Goal: Navigation & Orientation: Find specific page/section

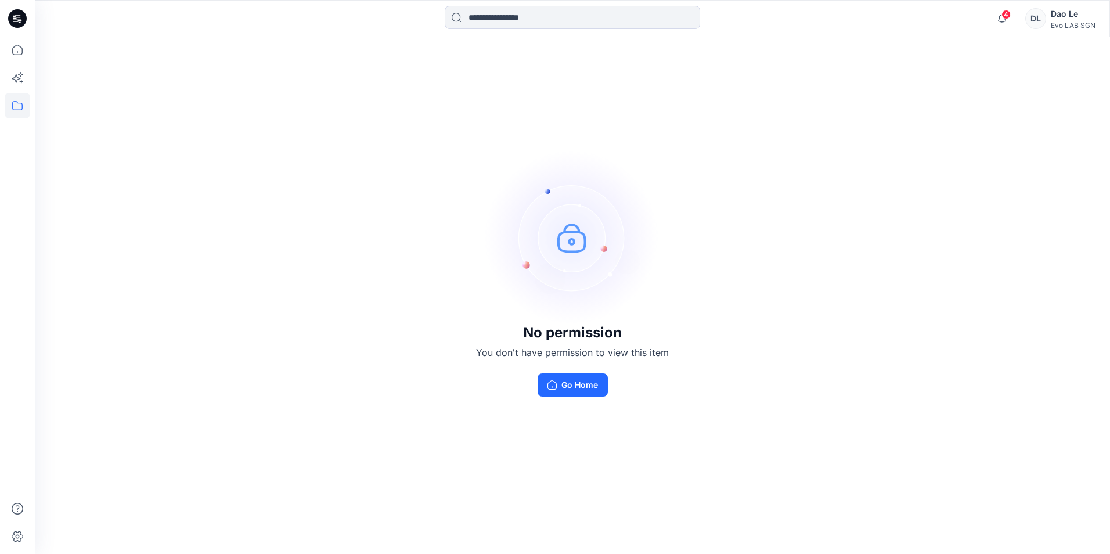
click at [1081, 24] on div "Evo LAB SGN" at bounding box center [1073, 25] width 45 height 9
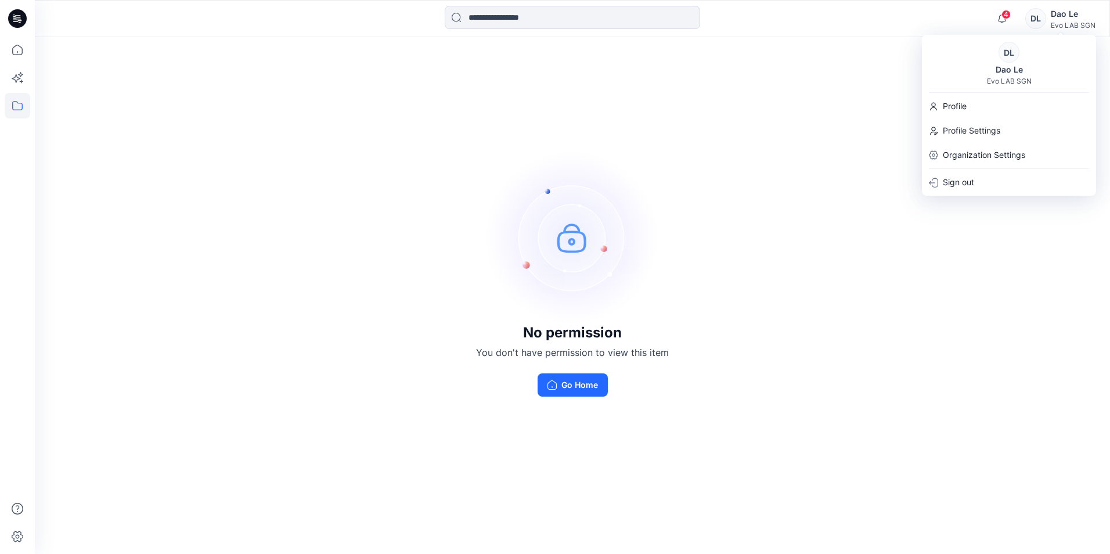
click at [768, 150] on div "No permission You don't have permission to view this item Go Home" at bounding box center [573, 273] width 1076 height 473
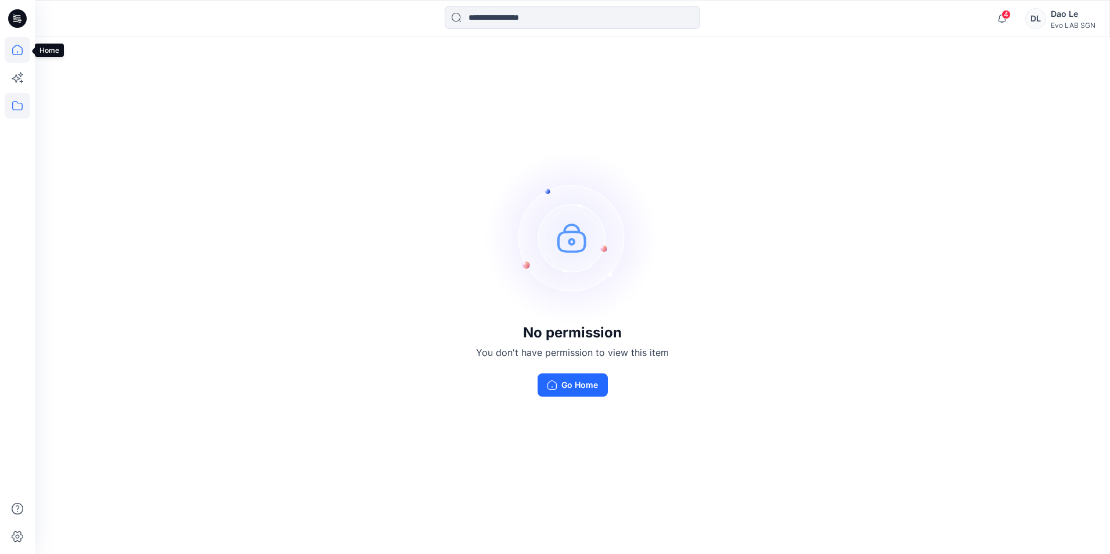
click at [20, 52] on icon at bounding box center [18, 50] width 26 height 26
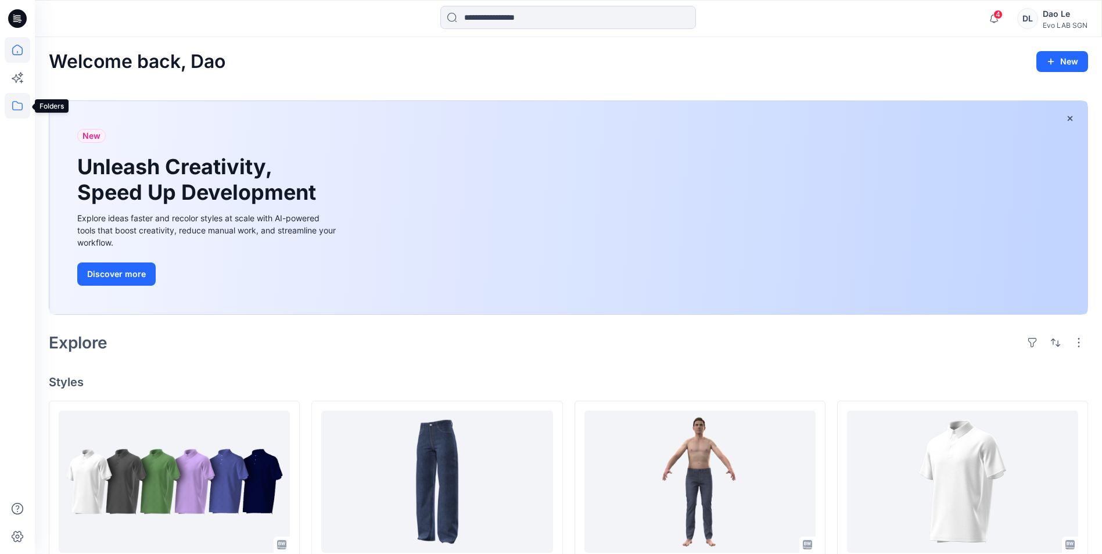
click at [16, 107] on icon at bounding box center [18, 106] width 26 height 26
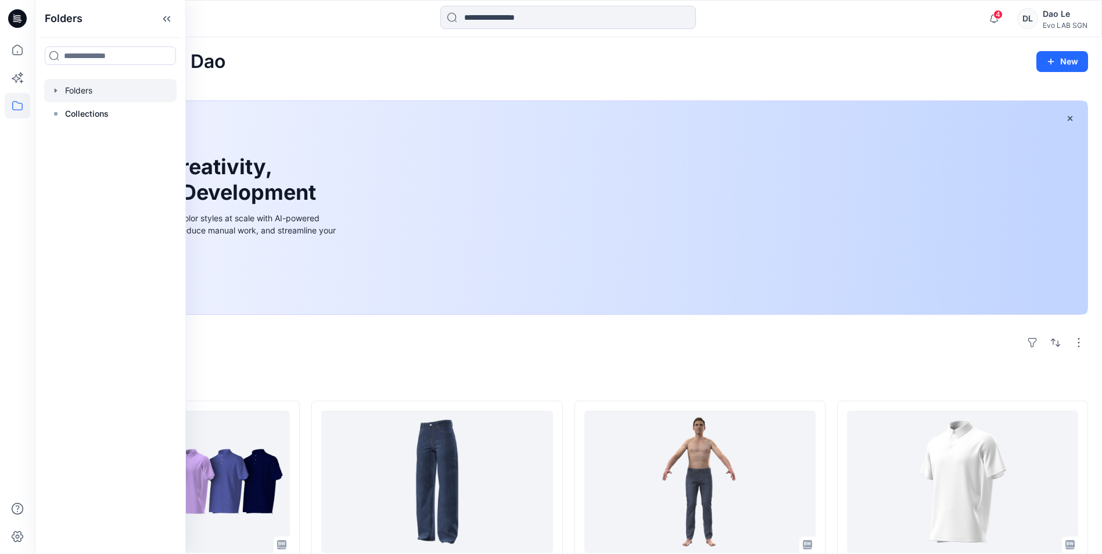
click at [88, 92] on div at bounding box center [110, 90] width 132 height 23
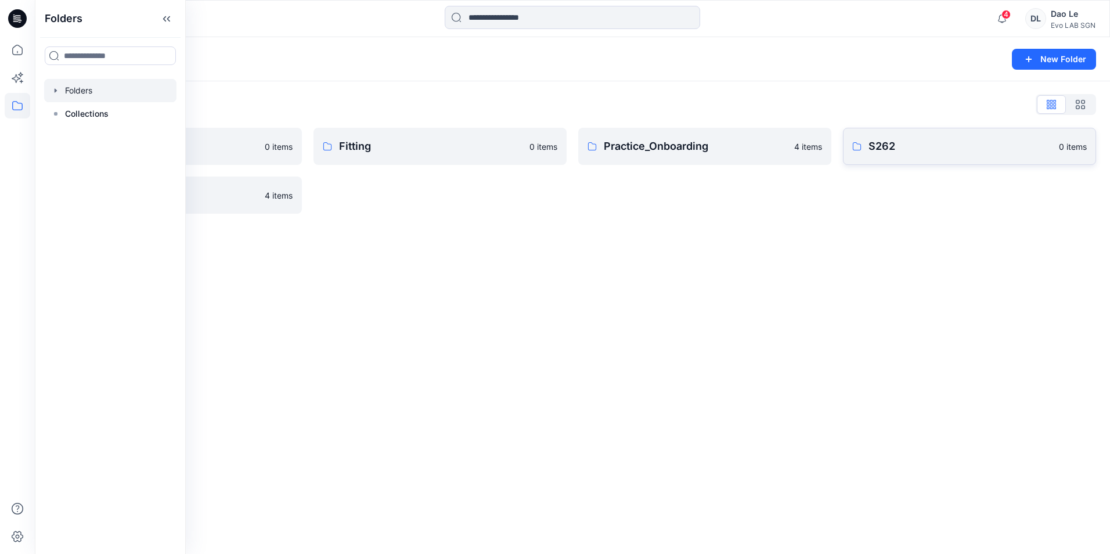
click at [897, 151] on p "S262" at bounding box center [961, 146] width 184 height 16
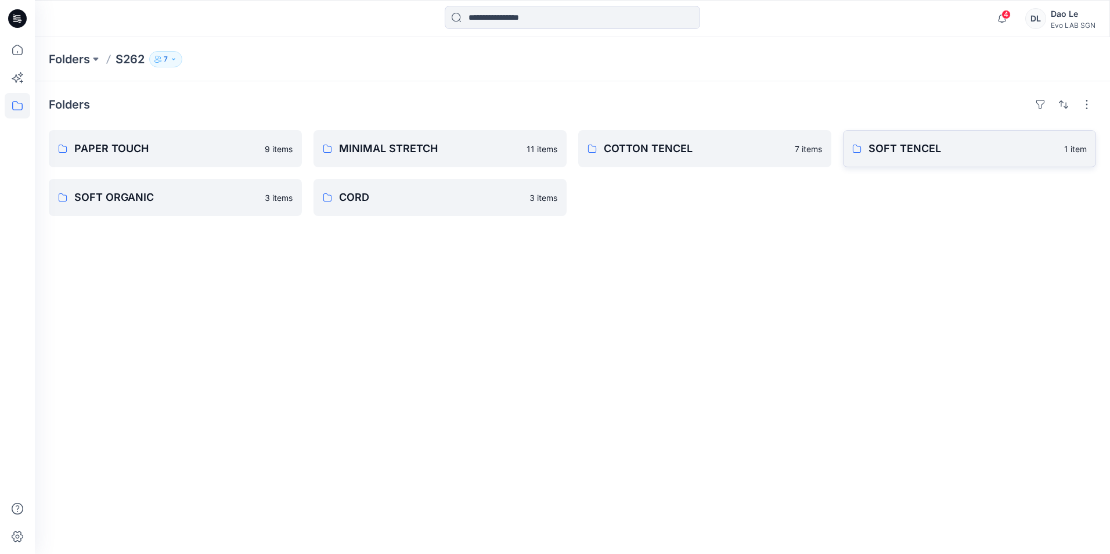
click at [890, 139] on link "SOFT TENCEL 1 item" at bounding box center [969, 148] width 253 height 37
click at [734, 142] on p "COTTON TENCEL" at bounding box center [696, 149] width 184 height 16
click at [197, 206] on link "SOFT ORGANIC 3 items" at bounding box center [175, 197] width 253 height 37
click at [382, 190] on p "CORD" at bounding box center [431, 197] width 184 height 16
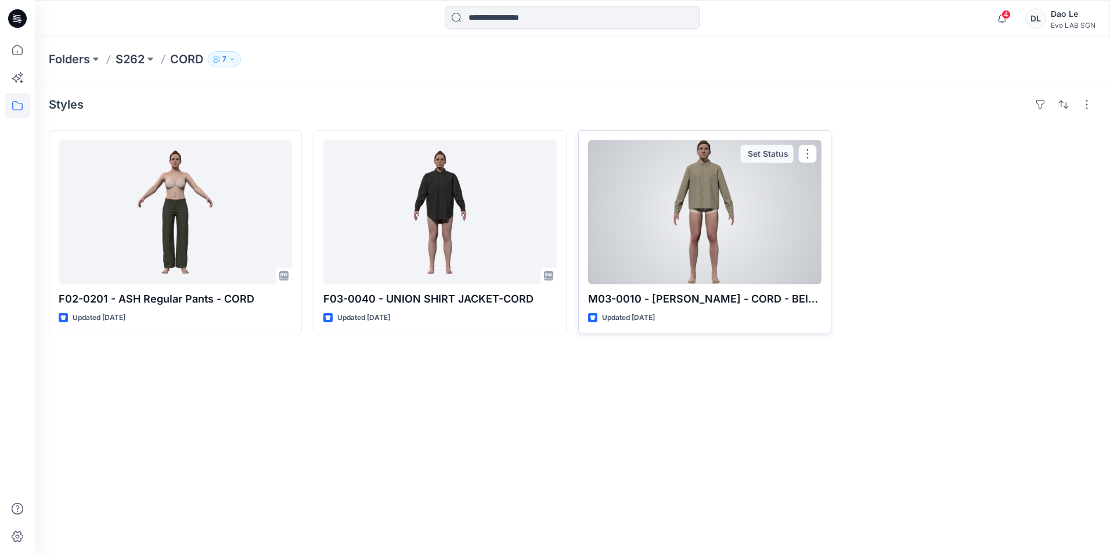
click at [724, 222] on div at bounding box center [704, 212] width 233 height 144
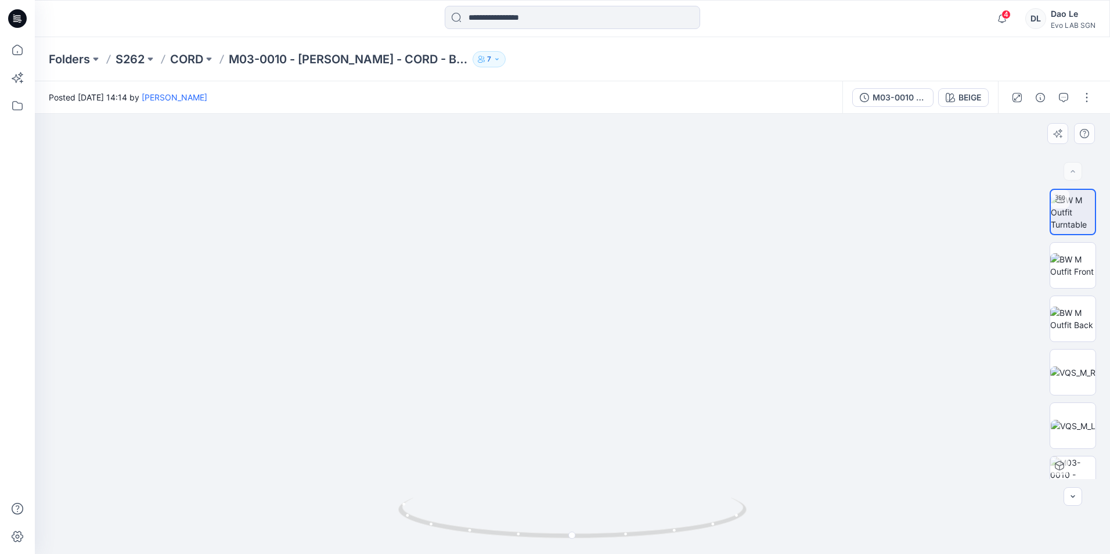
drag, startPoint x: 595, startPoint y: 241, endPoint x: 595, endPoint y: 378, distance: 137.1
click at [595, 378] on img at bounding box center [573, 266] width 986 height 576
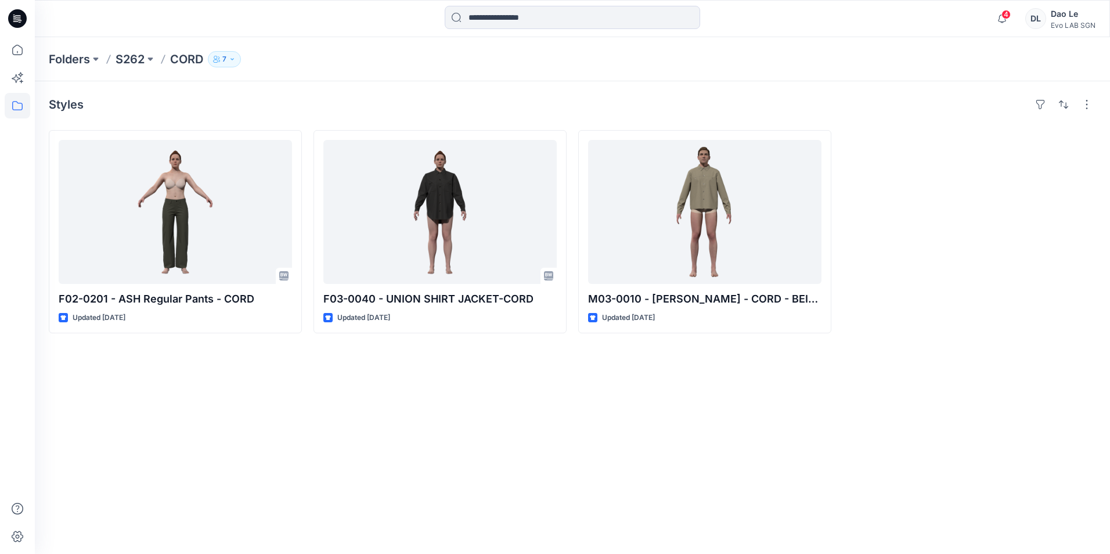
click at [131, 62] on p "S262" at bounding box center [130, 59] width 29 height 16
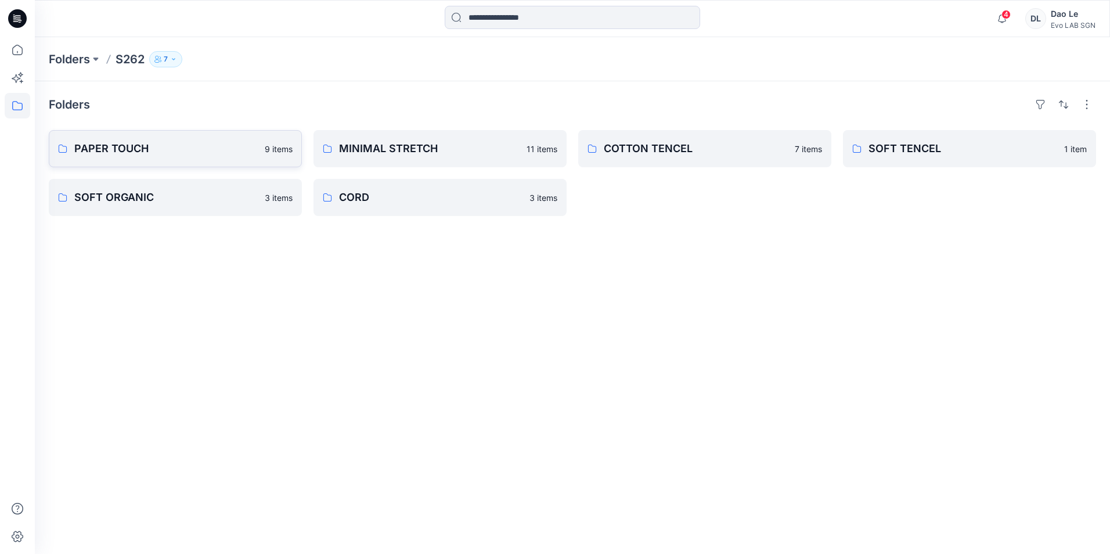
click at [159, 160] on link "PAPER TOUCH 9 items" at bounding box center [175, 148] width 253 height 37
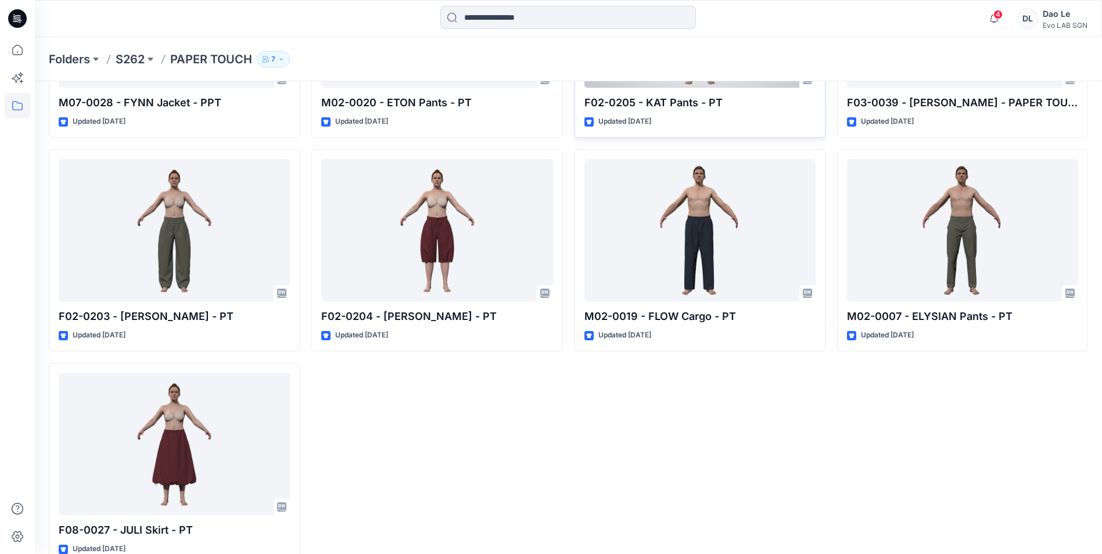
scroll to position [220, 0]
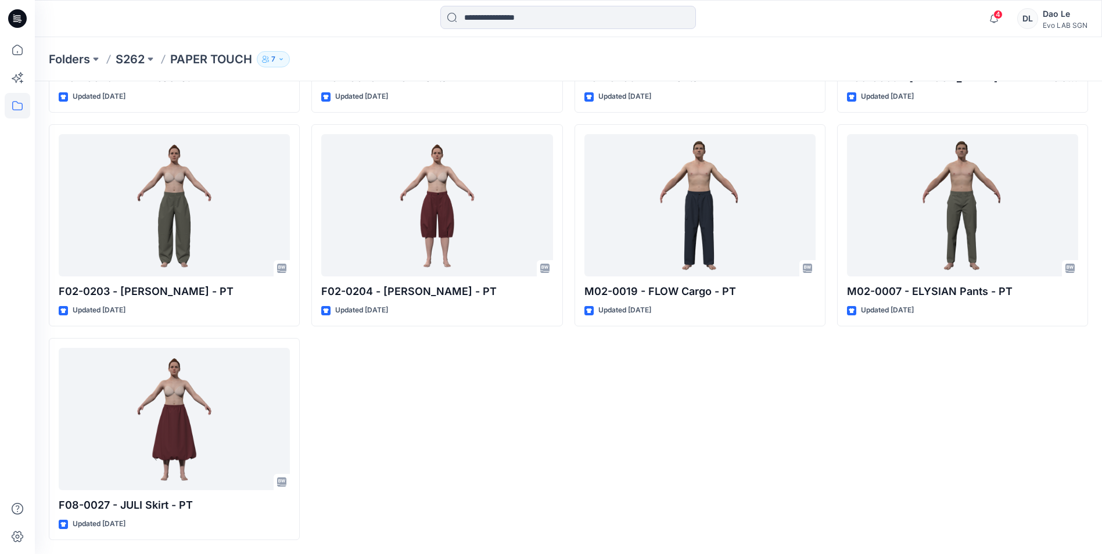
click at [197, 61] on p "PAPER TOUCH" at bounding box center [211, 59] width 82 height 16
click at [134, 65] on p "S262" at bounding box center [130, 59] width 29 height 16
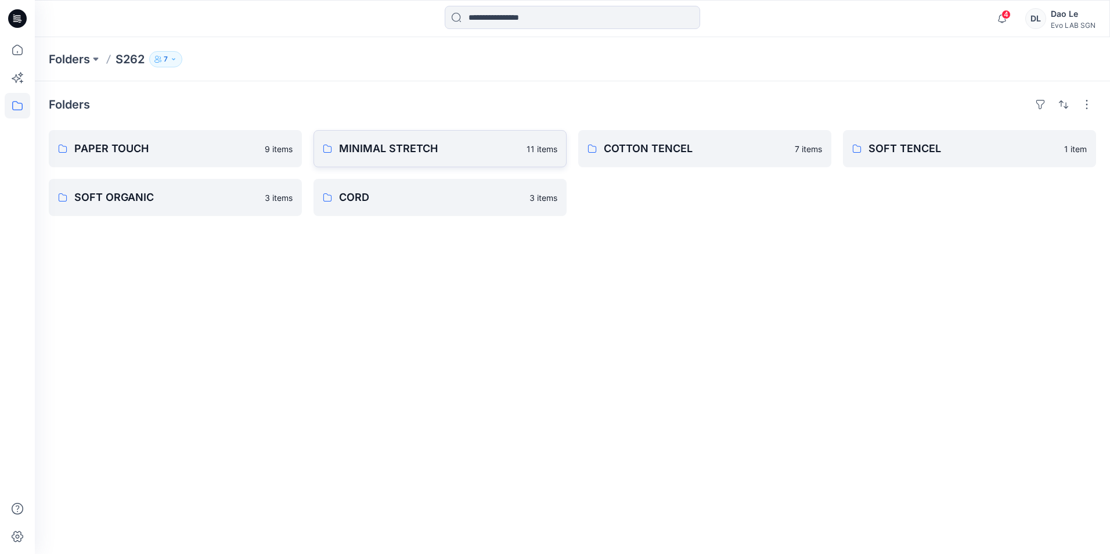
click at [362, 155] on p "MINIMAL STRETCH" at bounding box center [429, 149] width 181 height 16
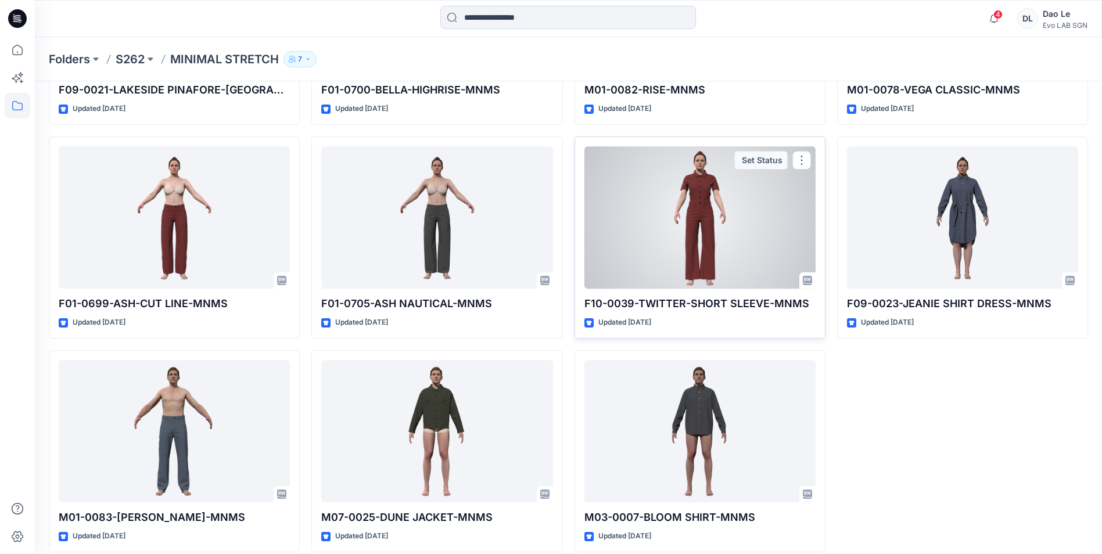
scroll to position [220, 0]
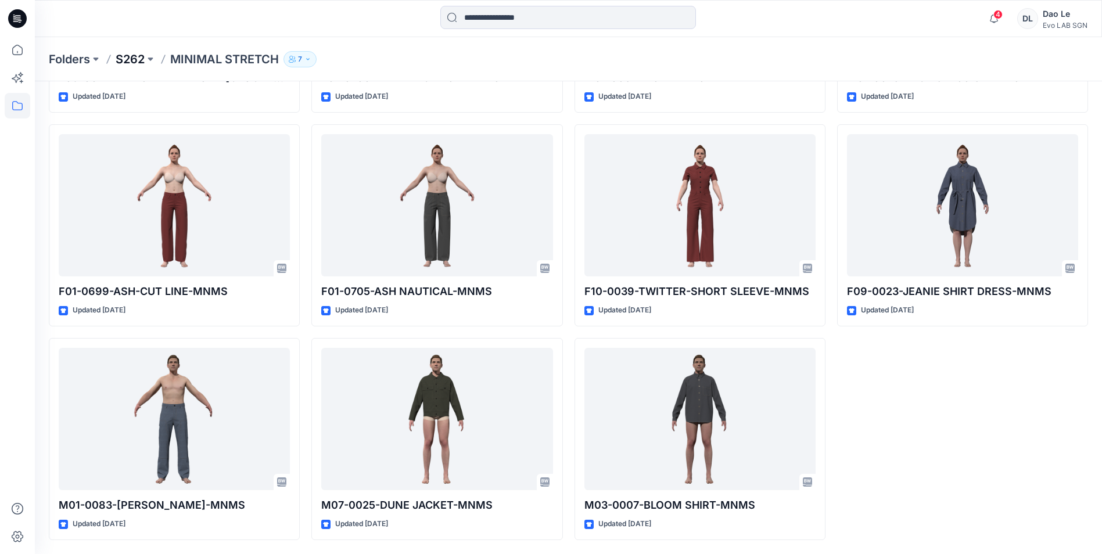
click at [128, 63] on p "S262" at bounding box center [130, 59] width 29 height 16
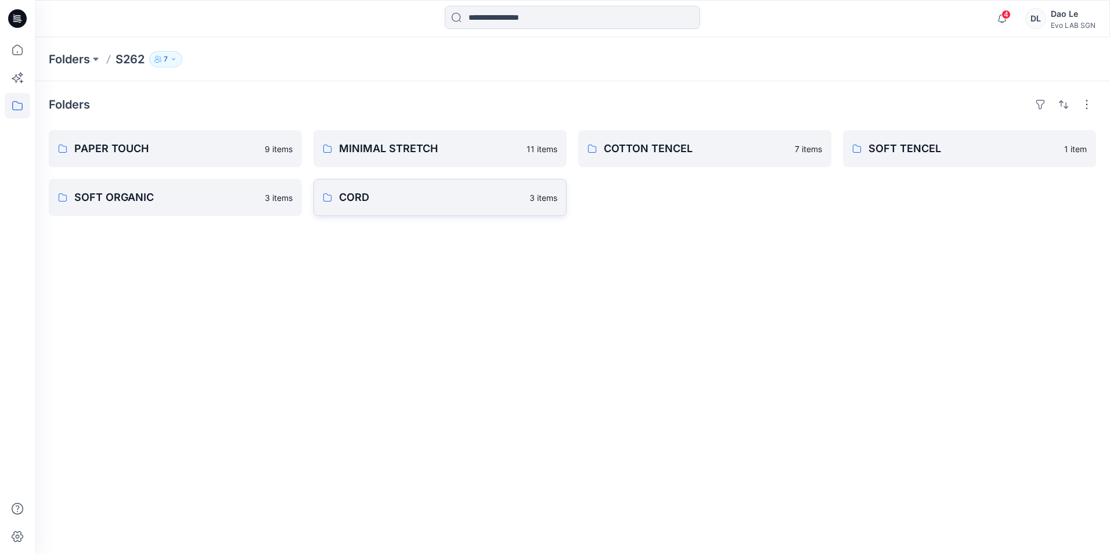
click at [462, 195] on p "CORD" at bounding box center [431, 197] width 184 height 16
